Goal: Navigation & Orientation: Find specific page/section

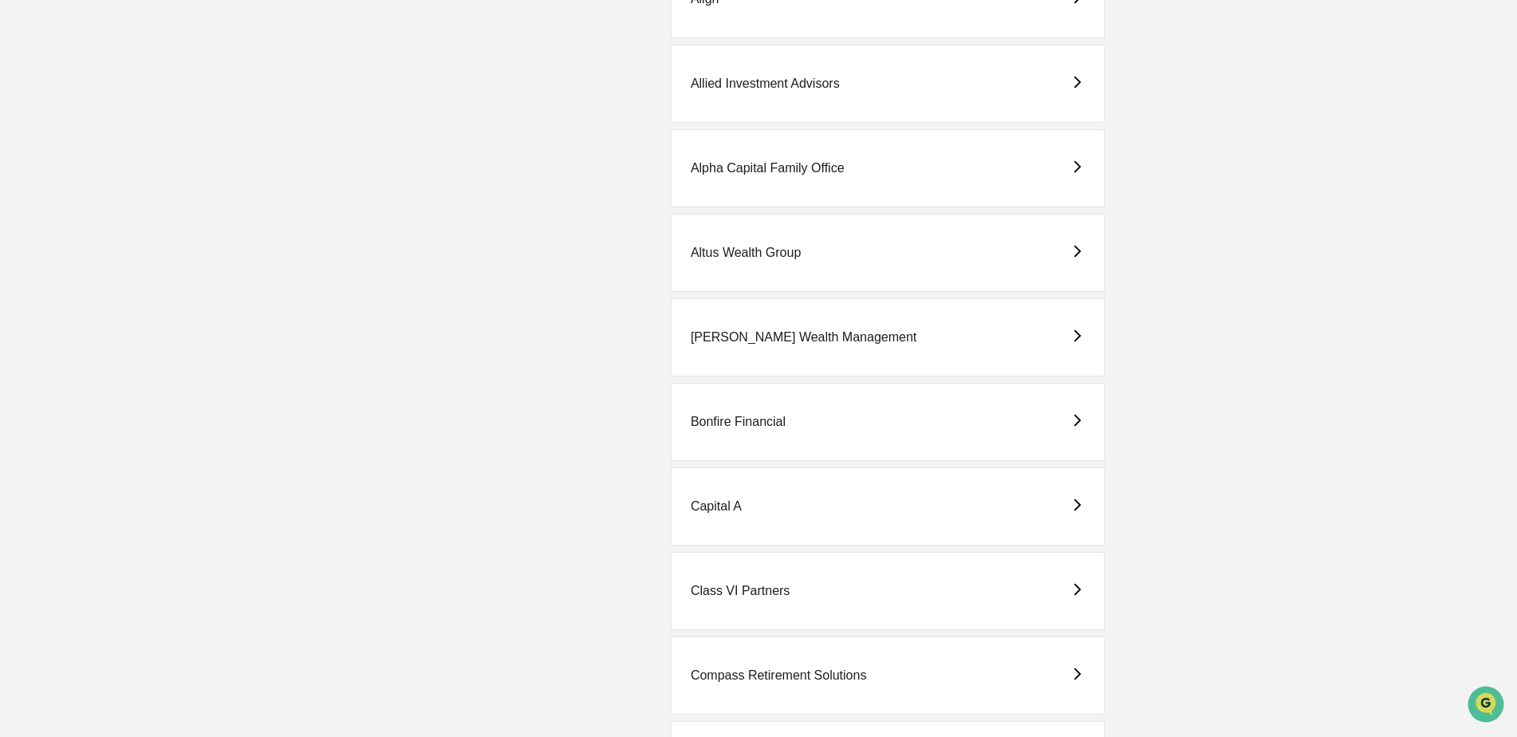
scroll to position [399, 0]
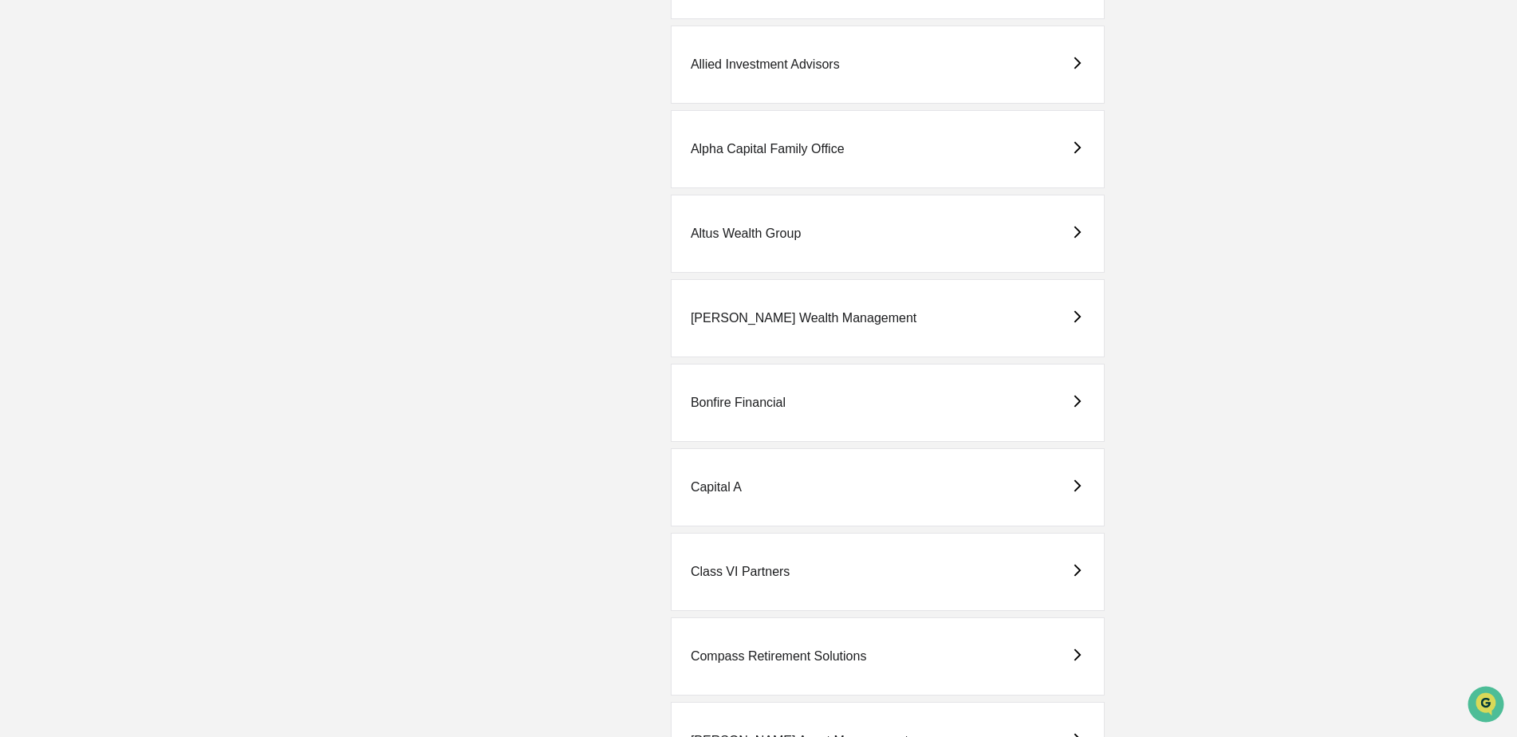
click at [751, 651] on div "Compass Retirement Solutions" at bounding box center [779, 656] width 176 height 14
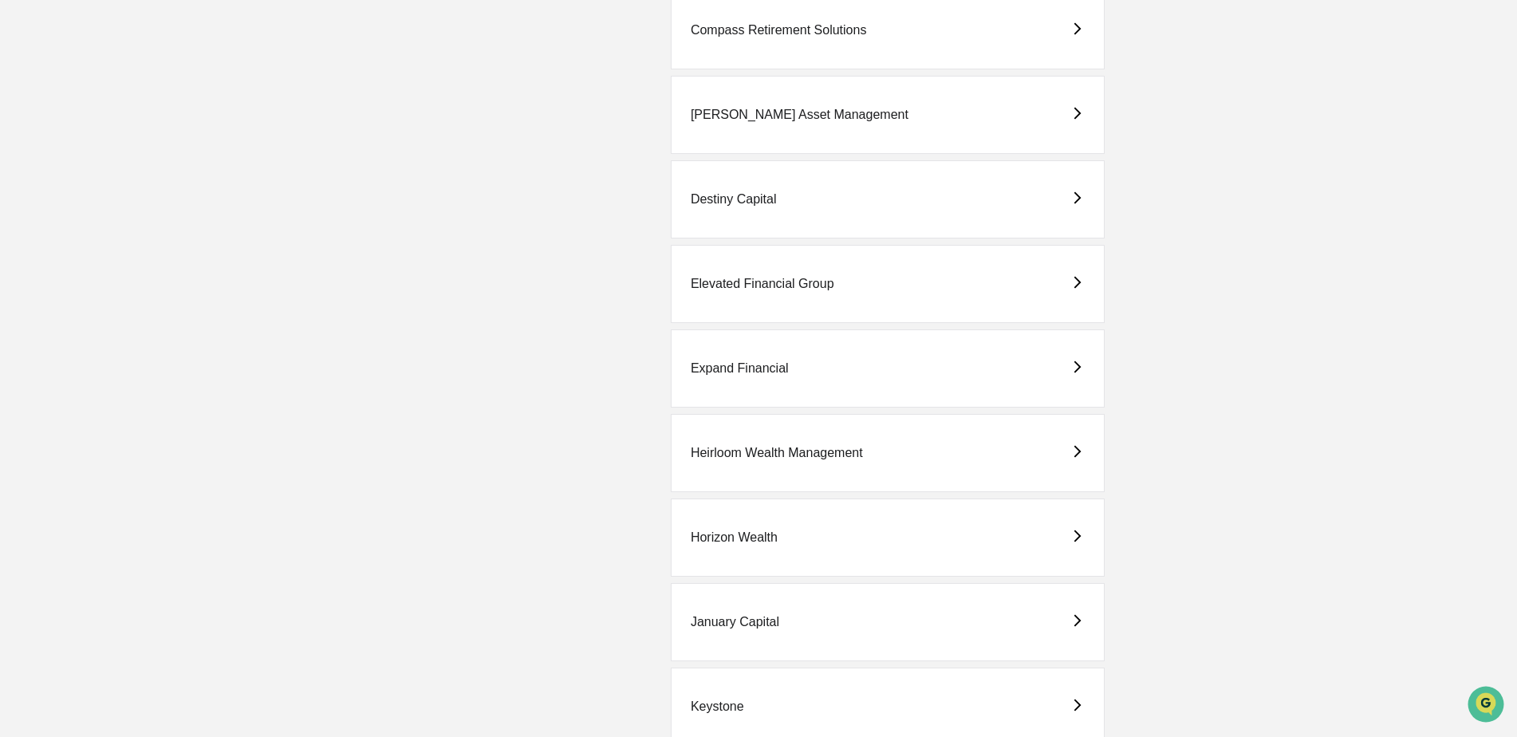
scroll to position [1515, 0]
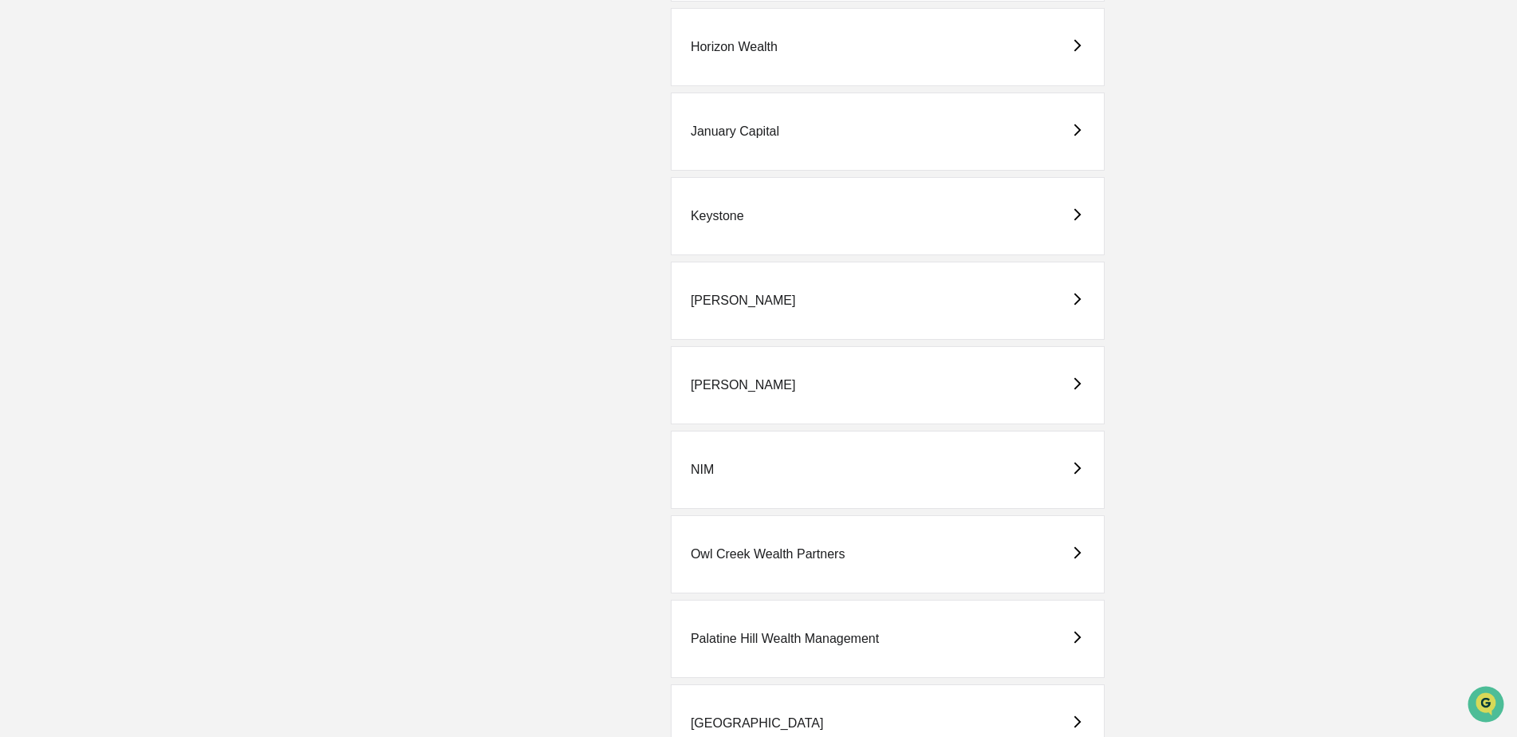
click at [727, 299] on div "[PERSON_NAME]" at bounding box center [743, 301] width 105 height 14
